Goal: Transaction & Acquisition: Purchase product/service

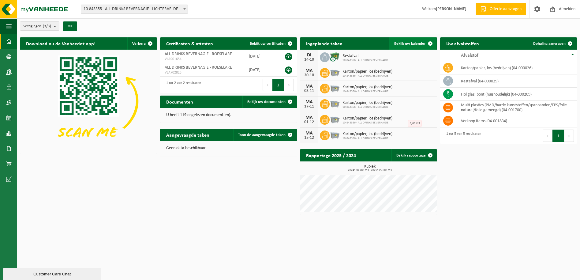
click at [413, 42] on span "Bekijk uw kalender" at bounding box center [410, 44] width 32 height 4
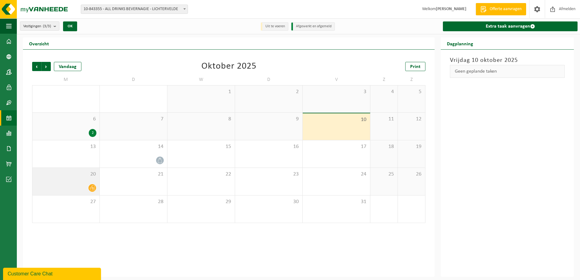
click at [81, 179] on div "20" at bounding box center [65, 181] width 67 height 27
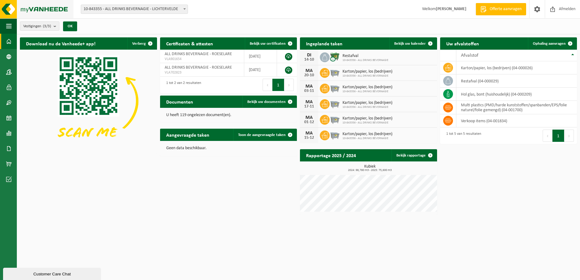
click at [45, 10] on img at bounding box center [36, 9] width 73 height 18
click at [8, 40] on span at bounding box center [9, 41] width 6 height 15
click at [448, 119] on icon at bounding box center [448, 121] width 6 height 6
click at [466, 168] on div "Download nu de Vanheede+ app! Verberg Certificaten & attesten Bekijk uw certifi…" at bounding box center [298, 125] width 560 height 183
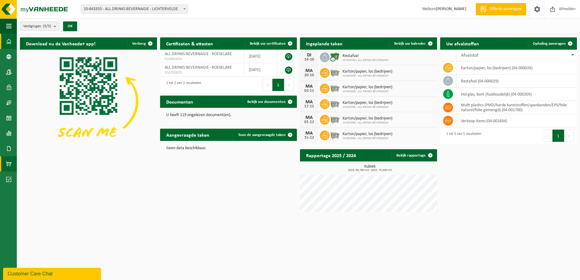
click at [8, 163] on span at bounding box center [9, 163] width 6 height 15
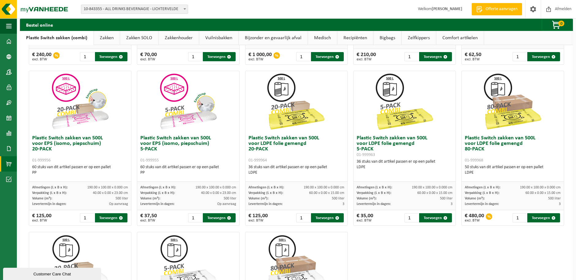
scroll to position [295, 0]
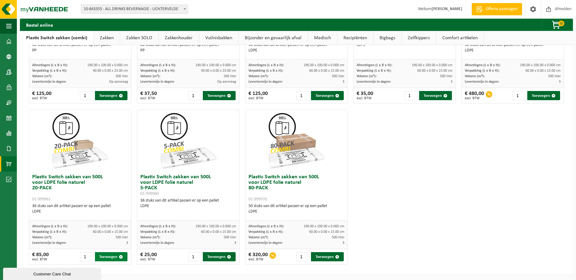
click at [109, 254] on button "Toevoegen" at bounding box center [111, 256] width 33 height 9
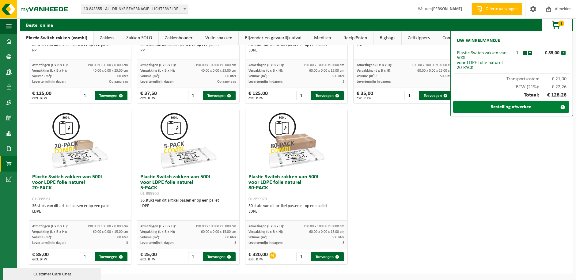
click at [510, 107] on link "Bestelling afwerken" at bounding box center [511, 107] width 116 height 12
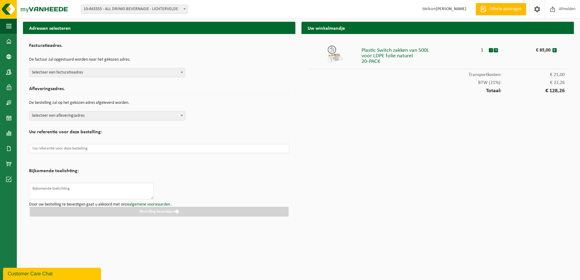
click at [180, 72] on span at bounding box center [182, 72] width 6 height 8
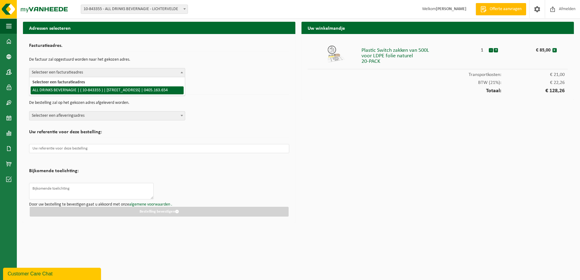
select select "93078"
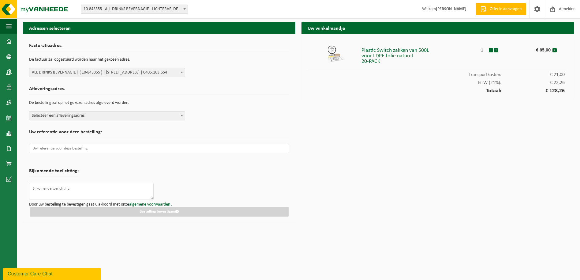
click at [111, 117] on span "Selecteer een afleveringsadres" at bounding box center [107, 115] width 156 height 9
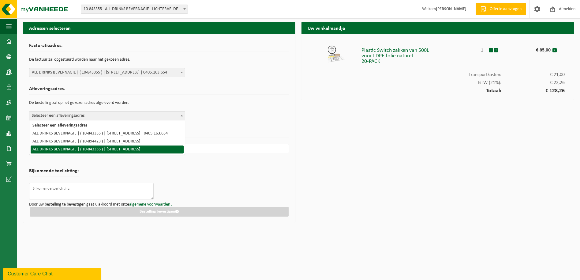
select select "93079"
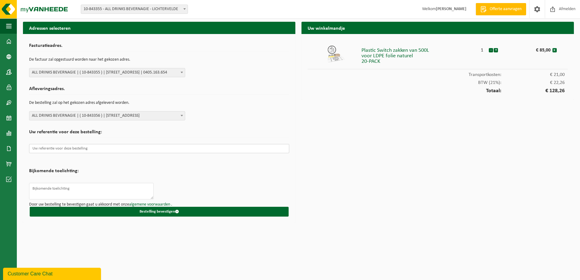
click at [108, 148] on input "text" at bounding box center [159, 148] width 260 height 9
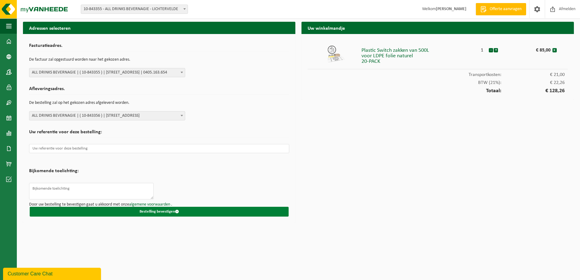
click at [160, 212] on button "Bestelling bevestigen" at bounding box center [159, 212] width 259 height 10
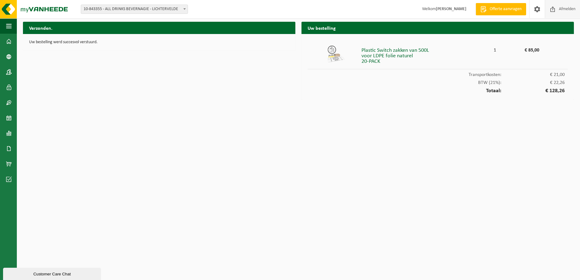
click at [561, 8] on span "Afmelden" at bounding box center [568, 9] width 20 height 18
